Goal: Information Seeking & Learning: Learn about a topic

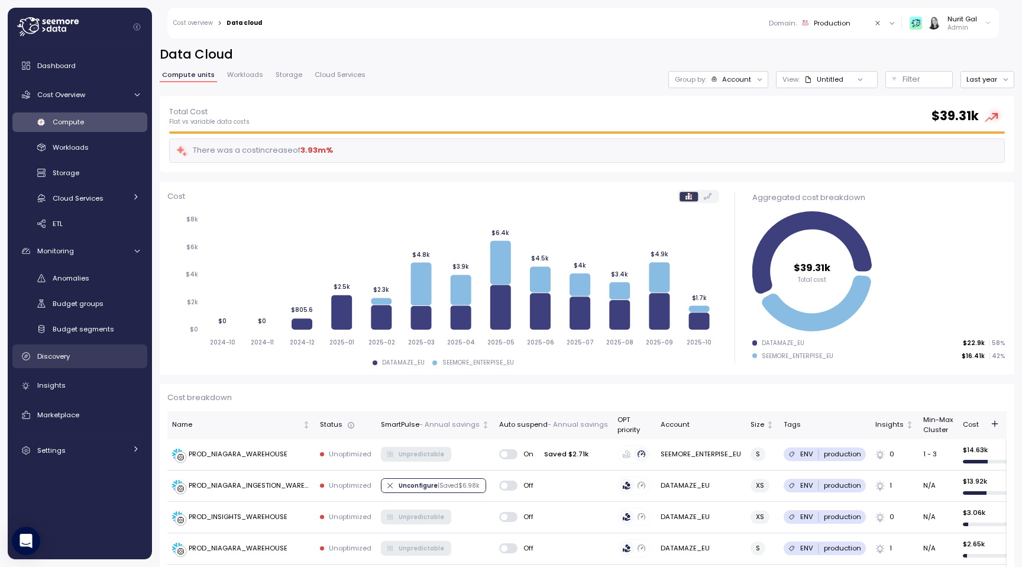
click at [83, 354] on div "Discovery" at bounding box center [88, 356] width 102 height 12
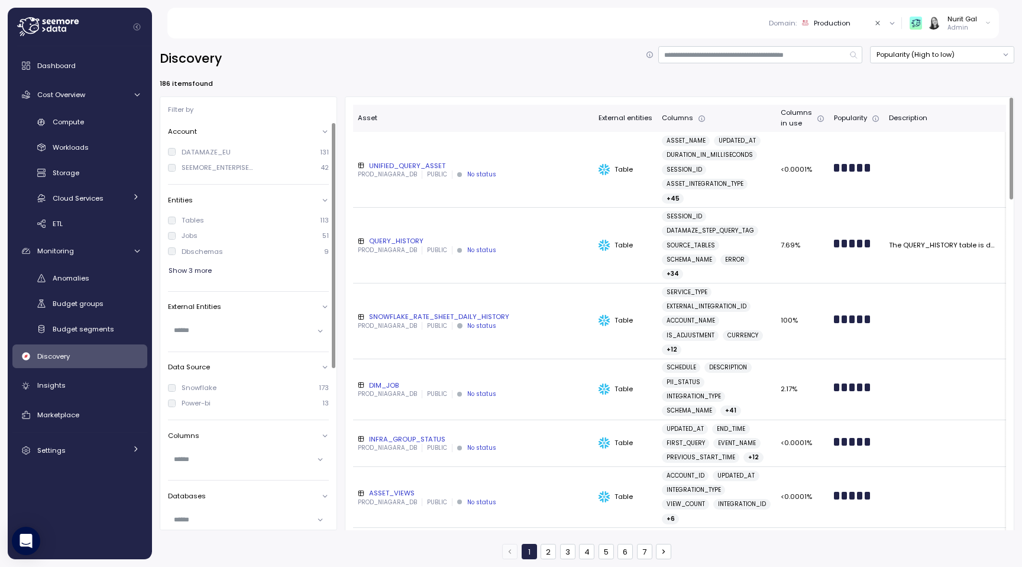
click at [388, 166] on div "UNIFIED_QUERY_ASSET" at bounding box center [473, 165] width 231 height 9
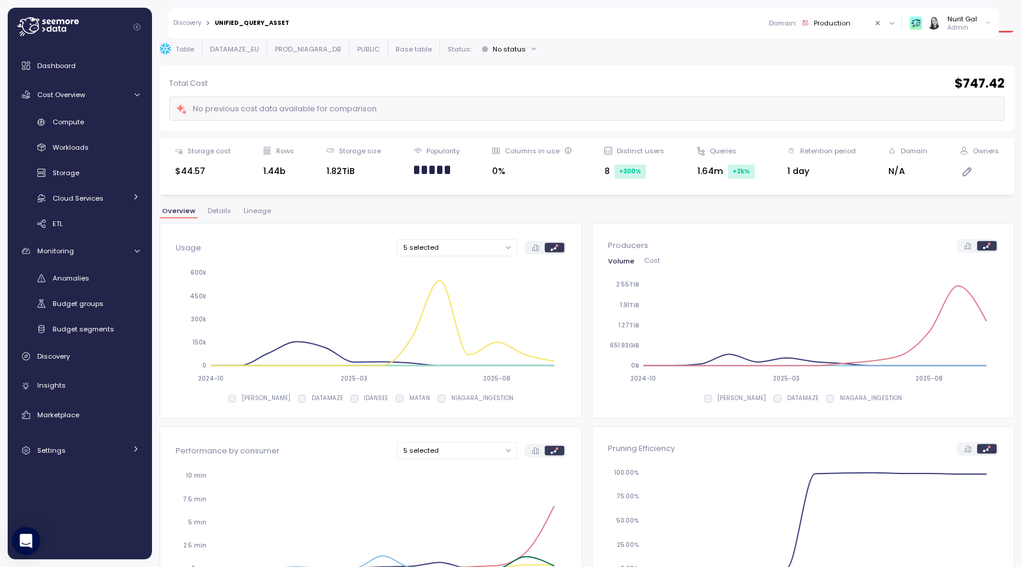
scroll to position [40, 0]
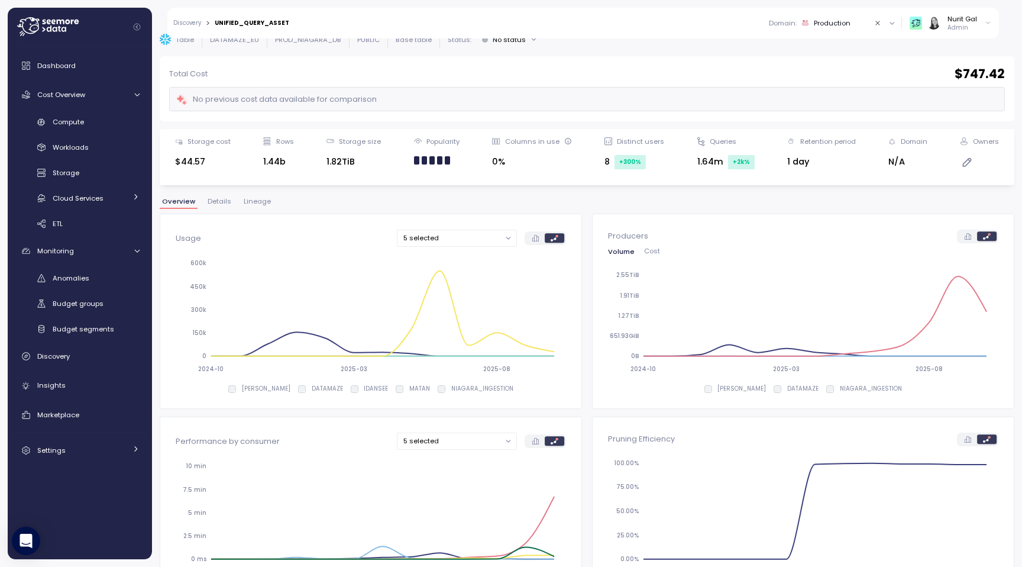
click at [221, 202] on span "Details" at bounding box center [220, 201] width 24 height 7
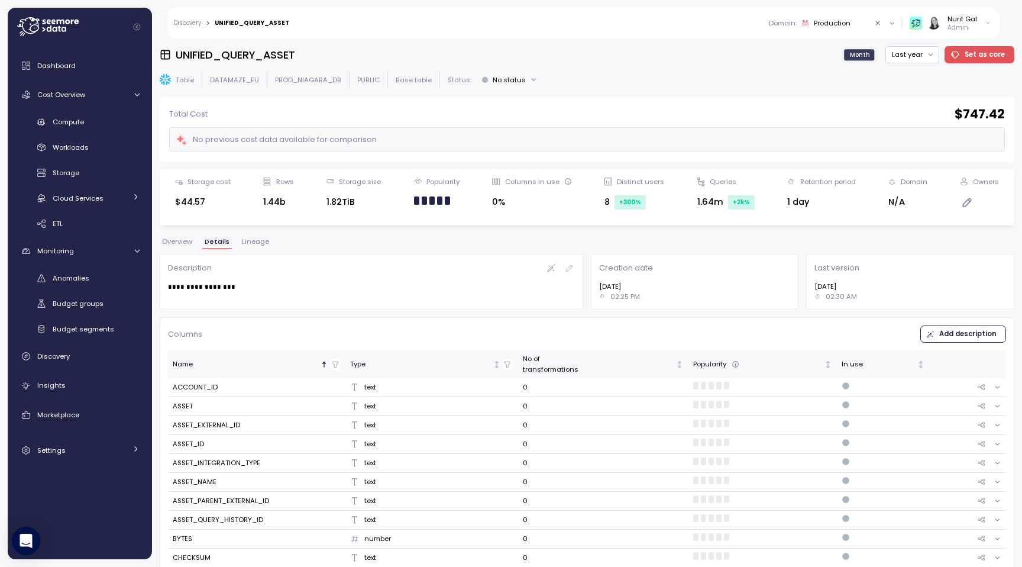
click at [260, 247] on button "Lineage" at bounding box center [256, 243] width 32 height 10
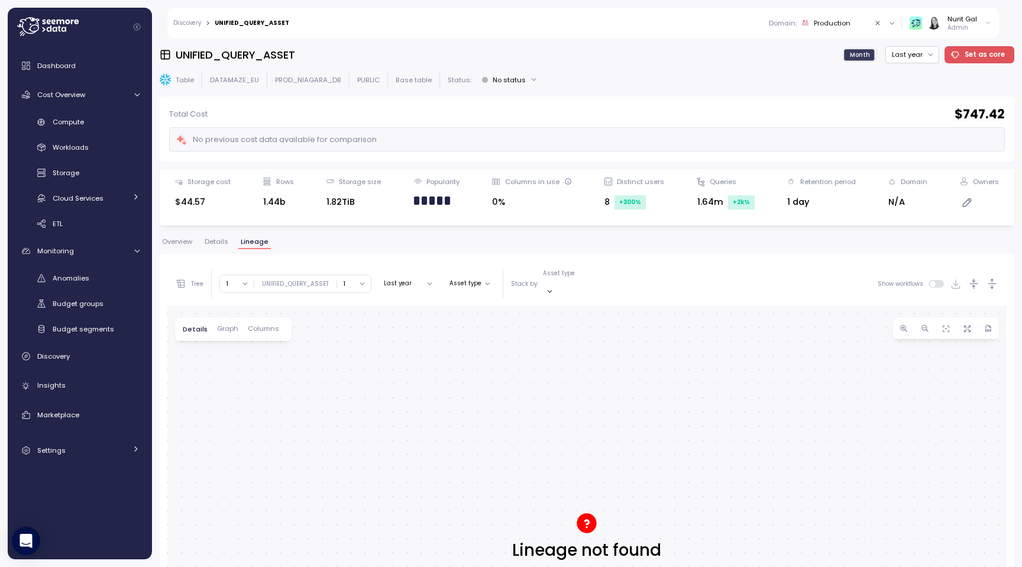
click at [180, 244] on span "Overview" at bounding box center [177, 241] width 30 height 7
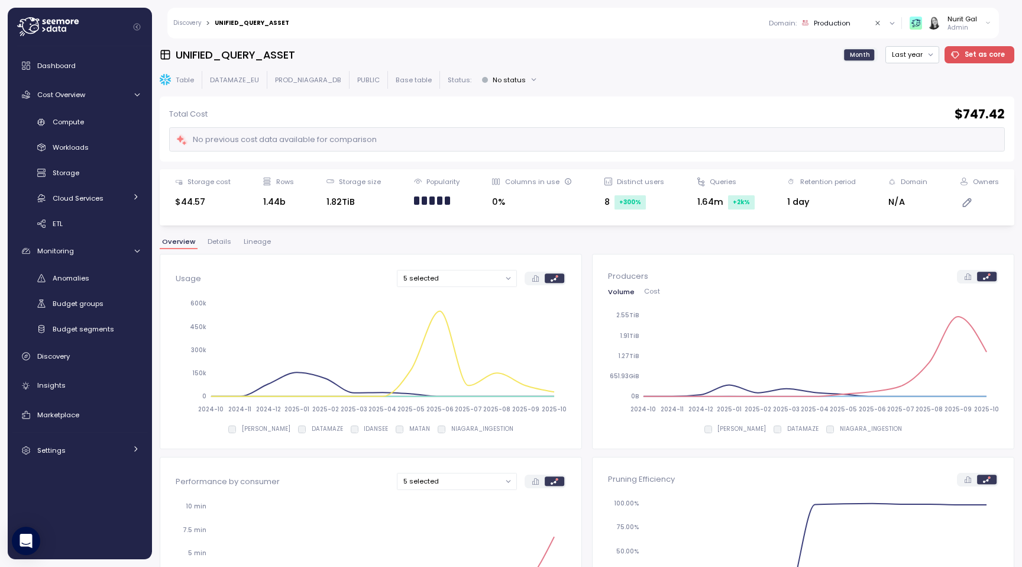
click at [186, 21] on link "Discovery" at bounding box center [187, 23] width 28 height 6
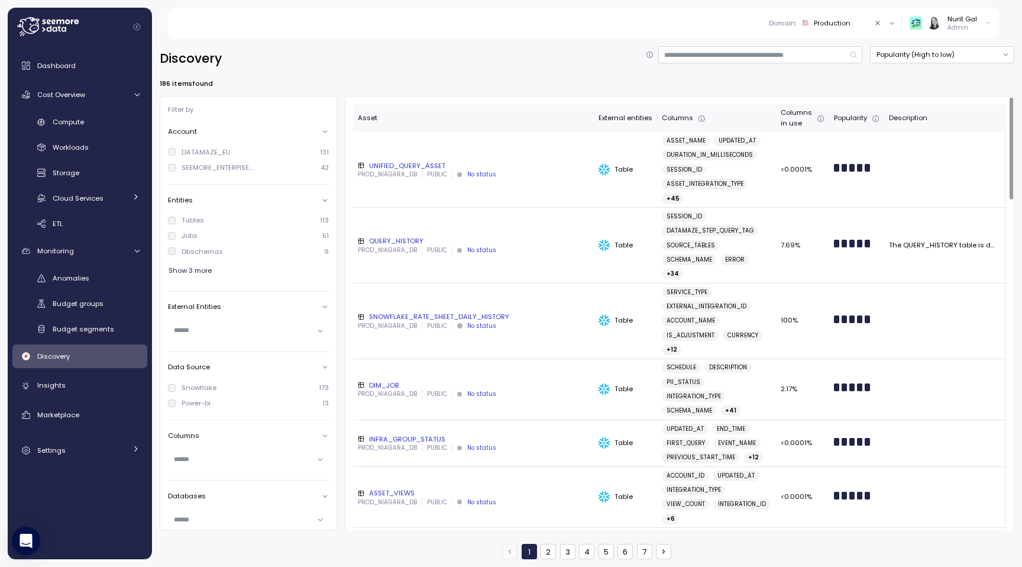
click at [393, 243] on div "QUERY_HISTORY" at bounding box center [473, 240] width 231 height 9
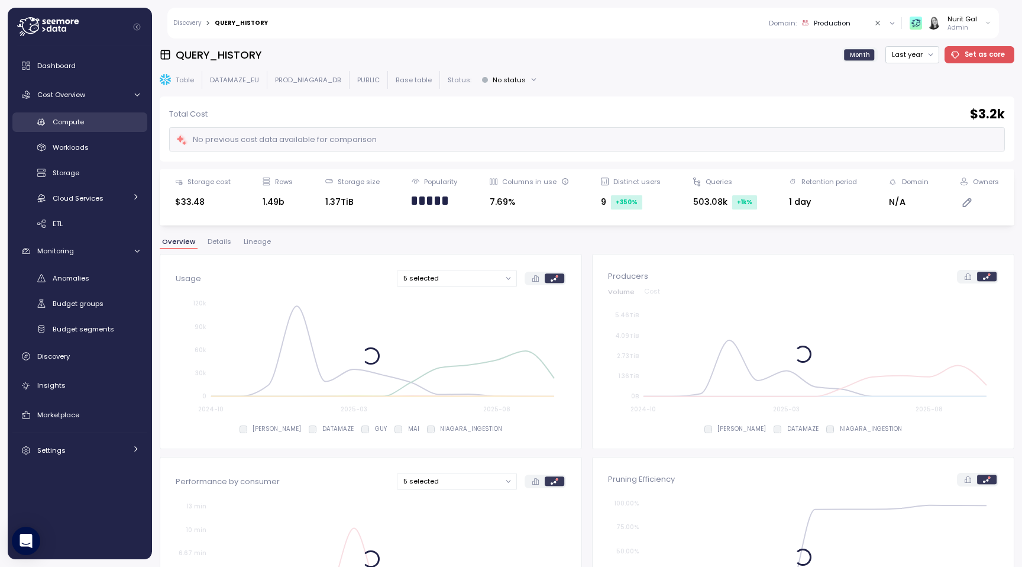
click at [93, 118] on div "Compute" at bounding box center [96, 122] width 87 height 12
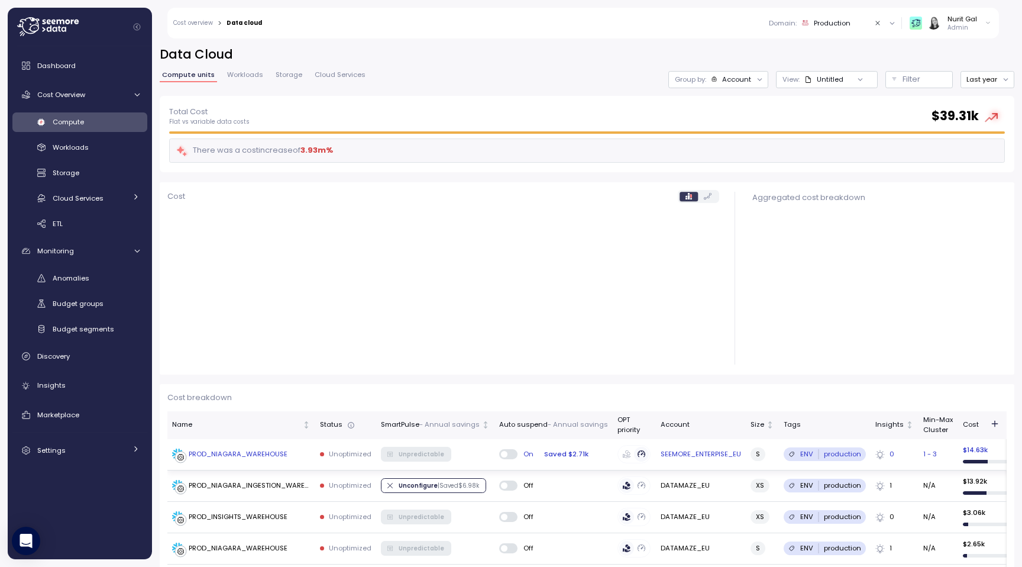
click at [251, 456] on div "PROD_NIAGARA_WAREHOUSE" at bounding box center [238, 454] width 99 height 11
